Goal: Use online tool/utility

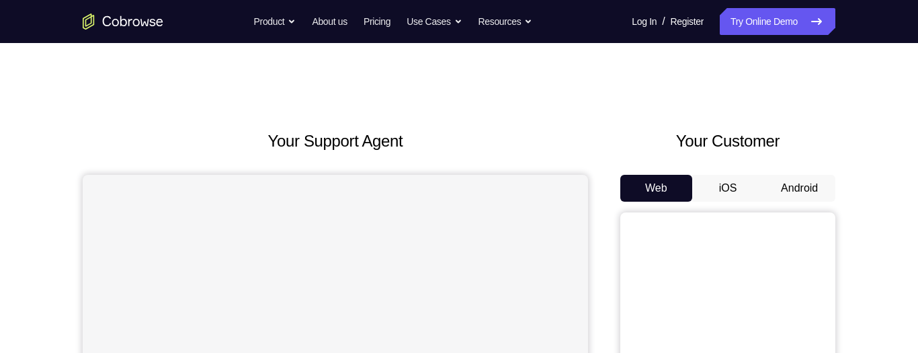
scroll to position [245, 0]
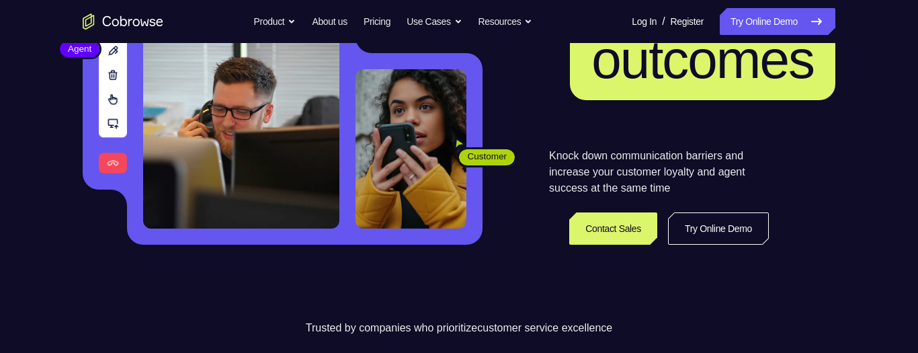
scroll to position [212, 0]
click at [743, 230] on link "Try Online Demo" at bounding box center [718, 228] width 101 height 32
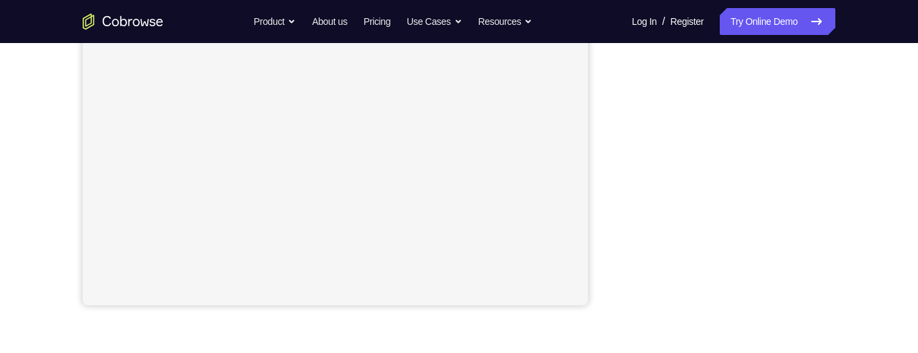
scroll to position [318, 0]
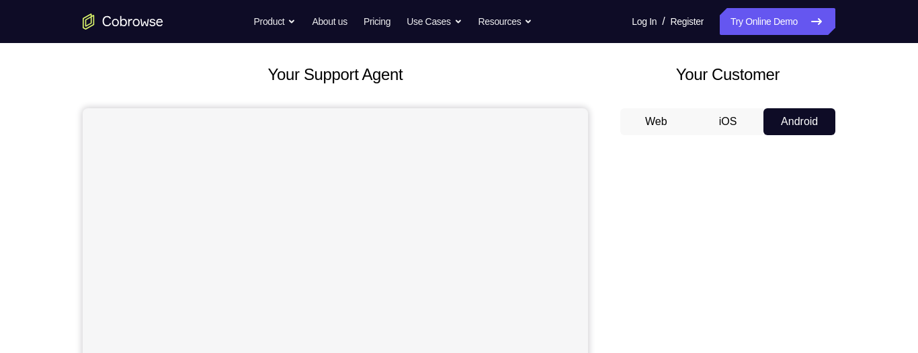
scroll to position [67, 0]
click at [809, 116] on button "Android" at bounding box center [800, 121] width 72 height 27
click at [791, 126] on button "Android" at bounding box center [800, 121] width 72 height 27
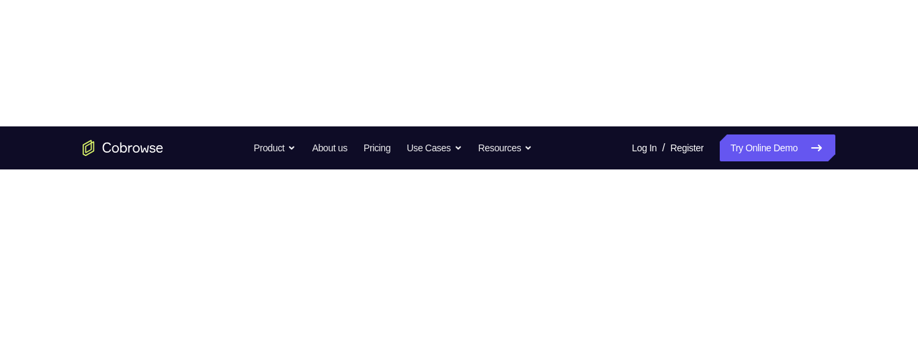
scroll to position [112, 0]
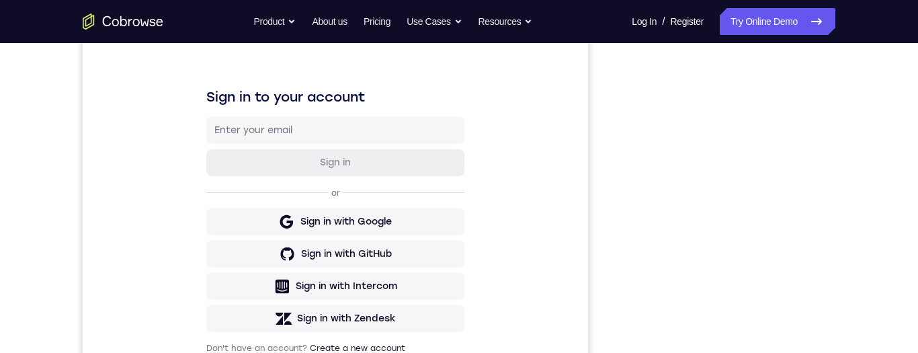
scroll to position [283, 0]
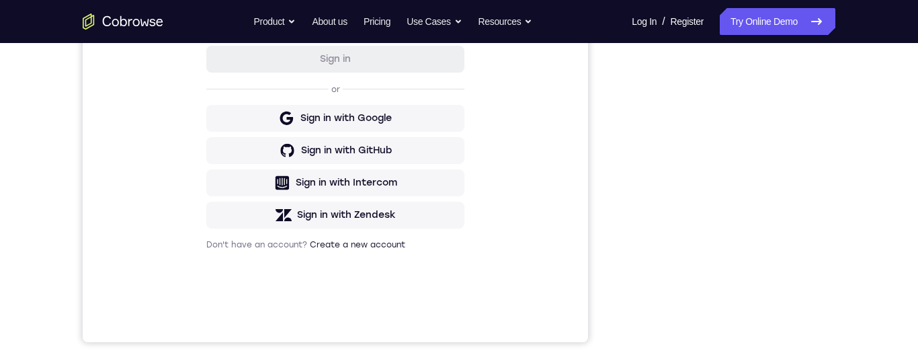
click at [166, 232] on div "Sign in to your account Sign in or Sign in with Google Sign in with GitHub Sign…" at bounding box center [336, 117] width 506 height 450
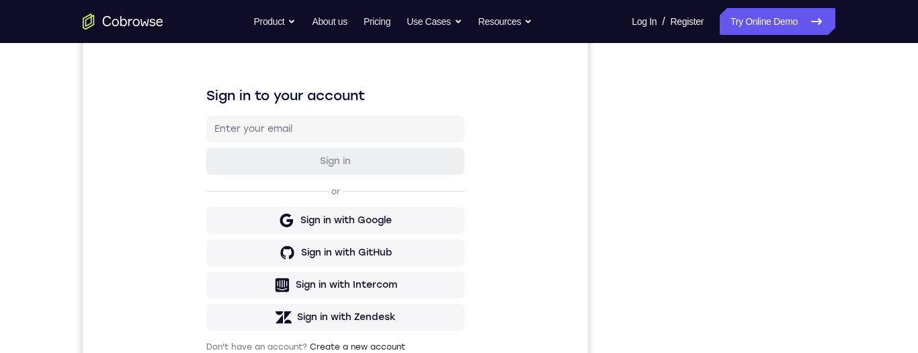
scroll to position [0, 0]
